Goal: Transaction & Acquisition: Obtain resource

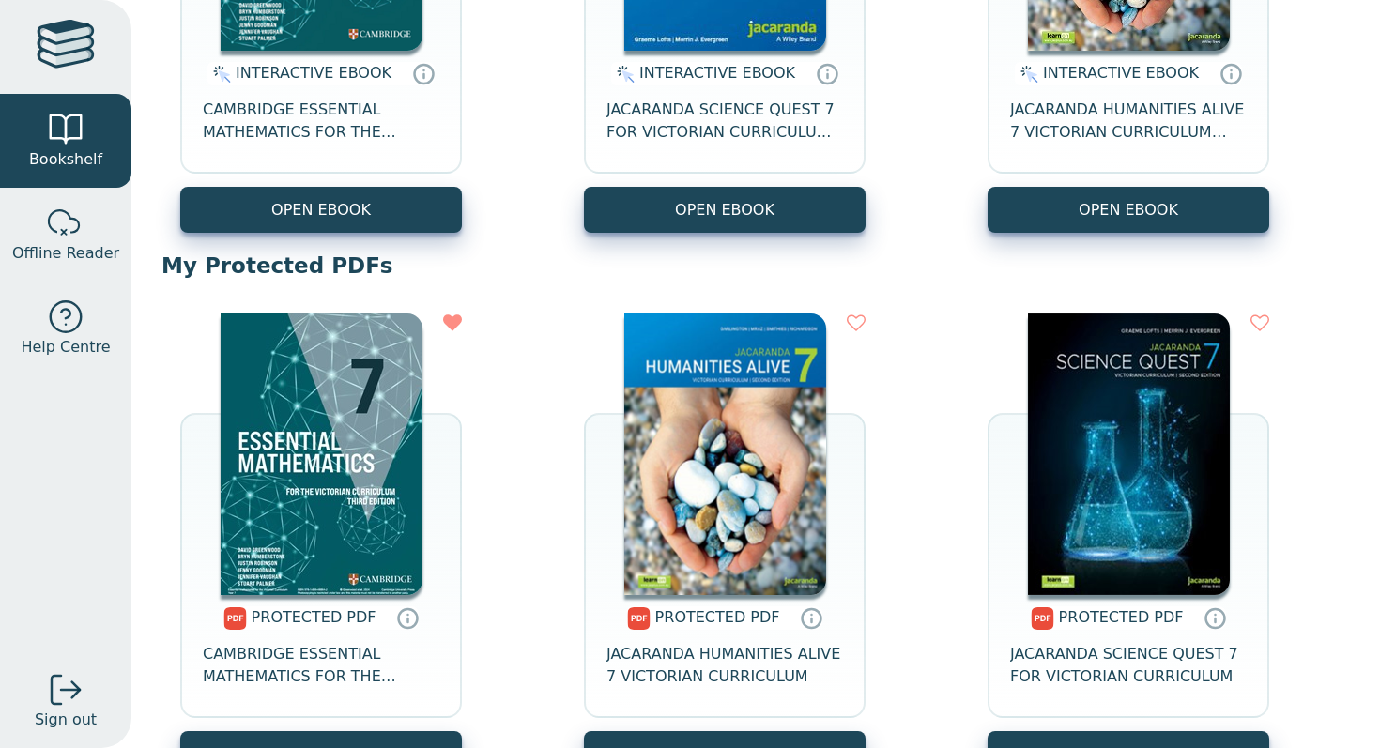
scroll to position [542, 0]
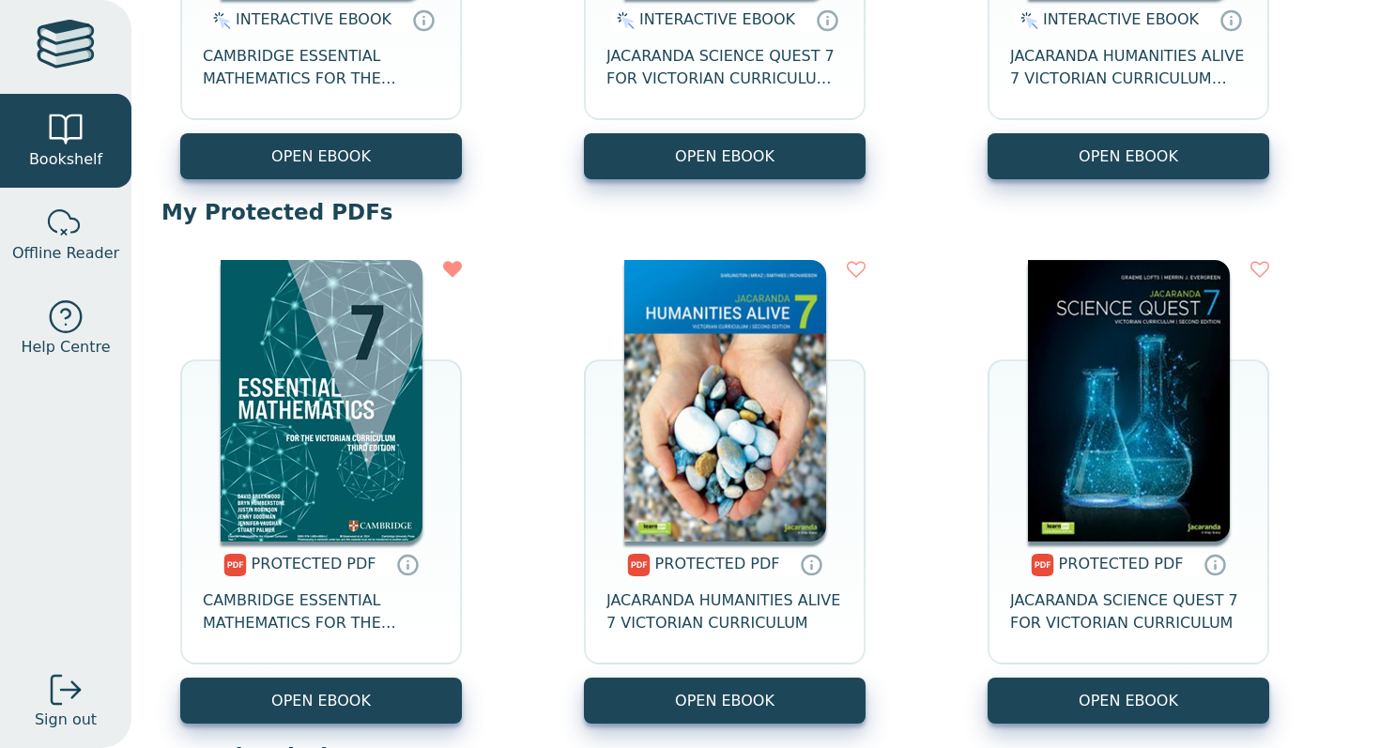
click at [364, 675] on div "PROTECTED PDF CAMBRIDGE ESSENTIAL MATHEMATICS FOR THE VICTORIAN CURRICULUM YEAR…" at bounding box center [321, 610] width 282 height 136
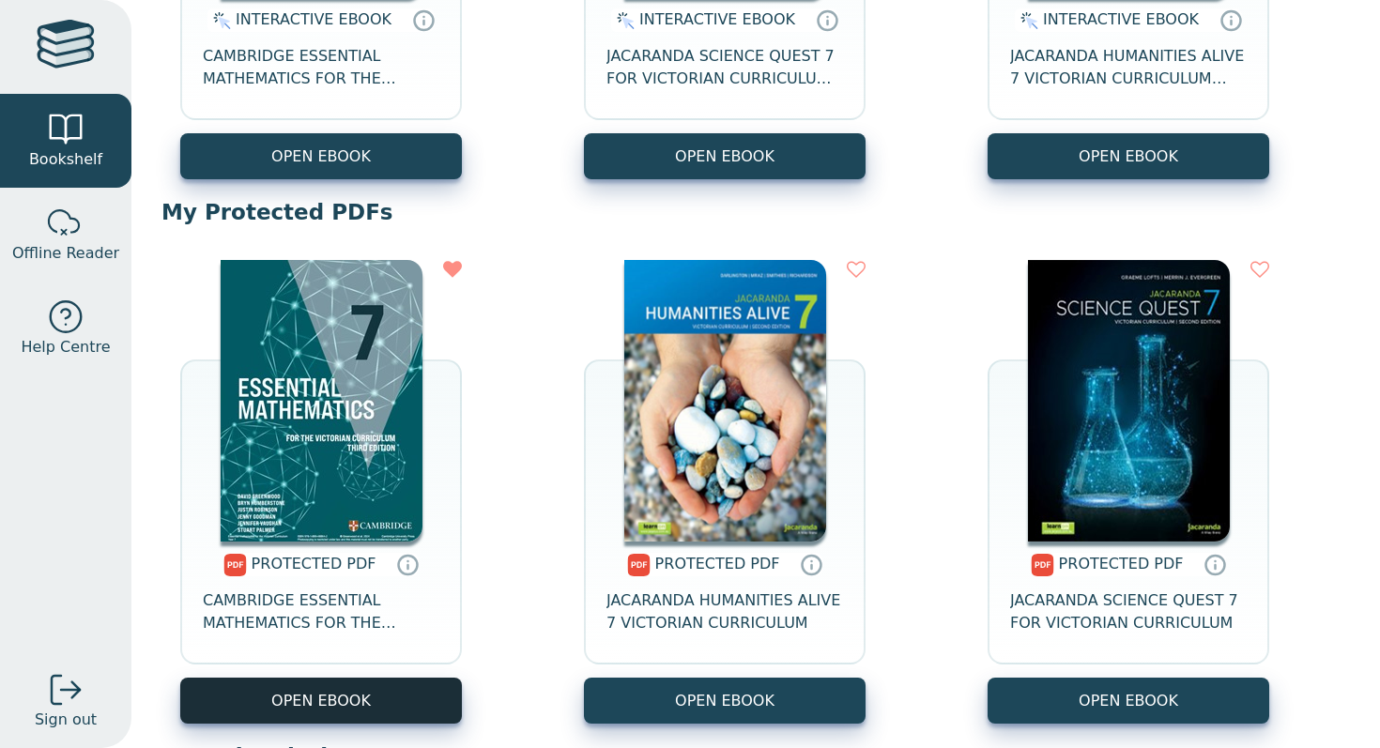
click at [371, 696] on link "OPEN EBOOK" at bounding box center [321, 701] width 282 height 46
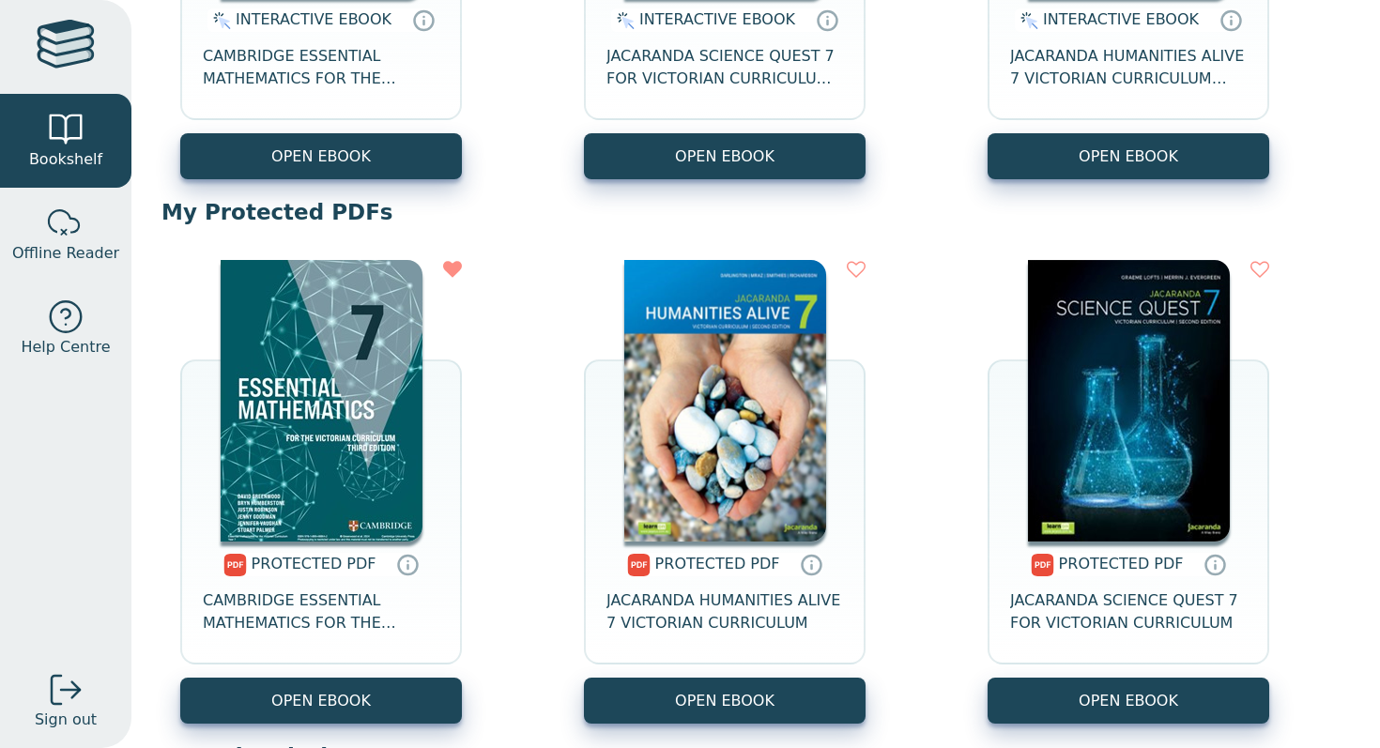
drag, startPoint x: 517, startPoint y: 262, endPoint x: 597, endPoint y: 747, distance: 492.0
click at [517, 285] on div "PROTECTED PDF CAMBRIDGE ESSENTIAL MATHEMATICS FOR THE VICTORIAN CURRICULUM YEAR…" at bounding box center [756, 491] width 1189 height 501
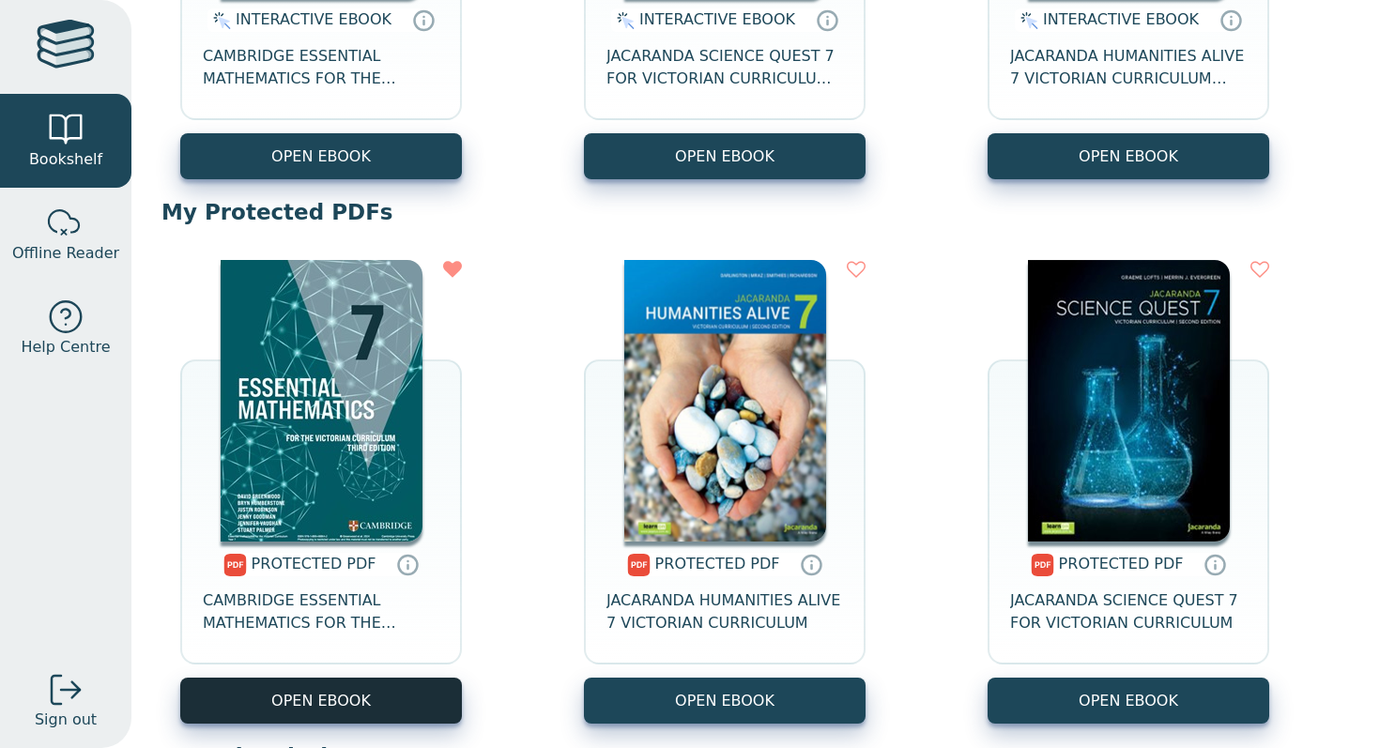
click at [348, 702] on link "OPEN EBOOK" at bounding box center [321, 701] width 282 height 46
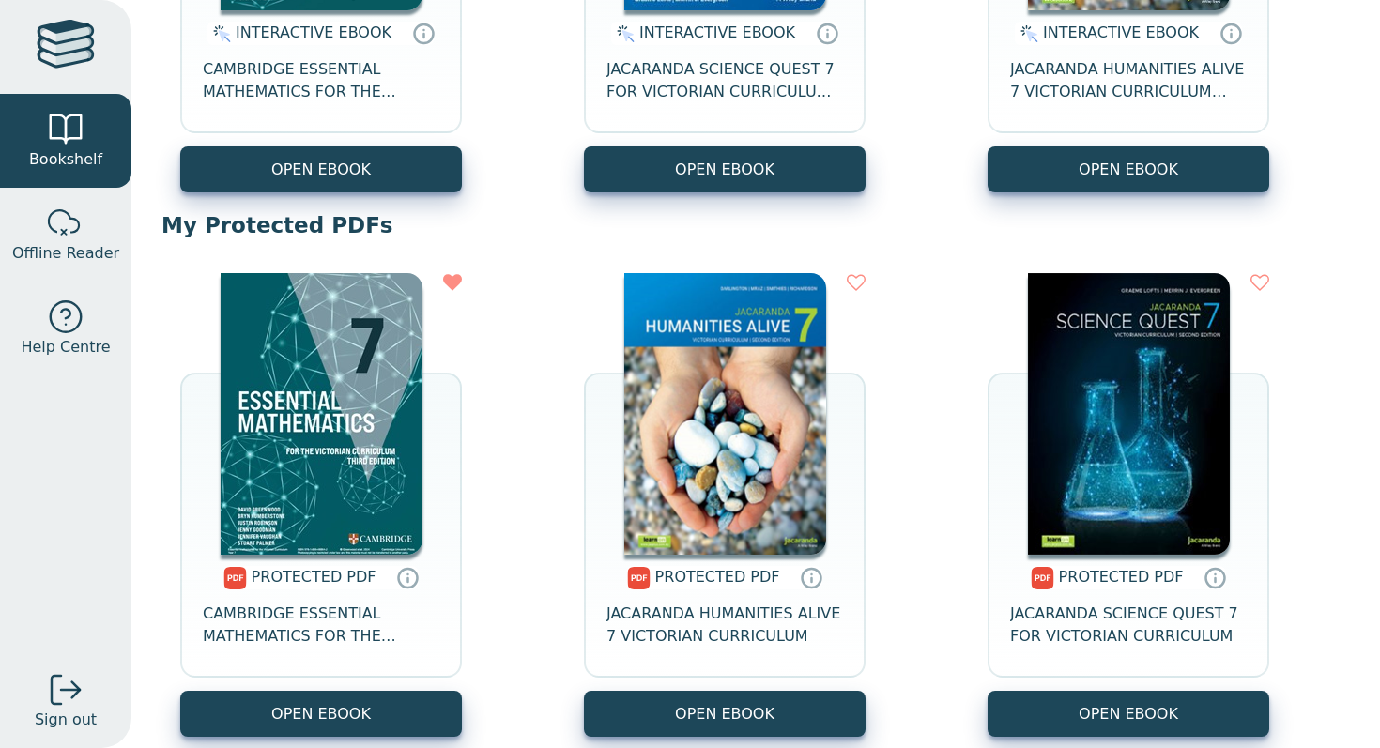
scroll to position [580, 0]
